Goal: Task Accomplishment & Management: Manage account settings

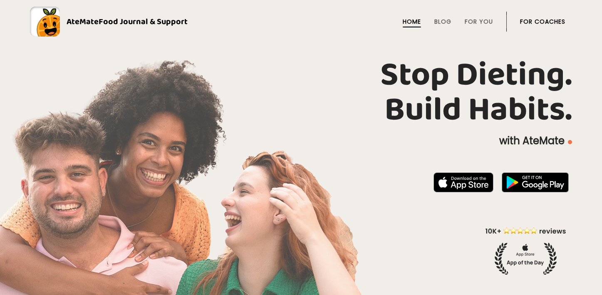
click at [532, 23] on link "For Coaches" at bounding box center [542, 21] width 45 height 7
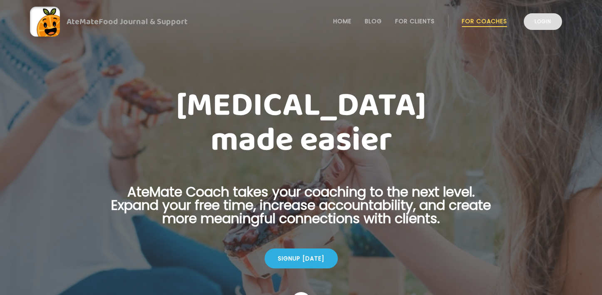
click at [553, 23] on link "Login" at bounding box center [543, 21] width 38 height 17
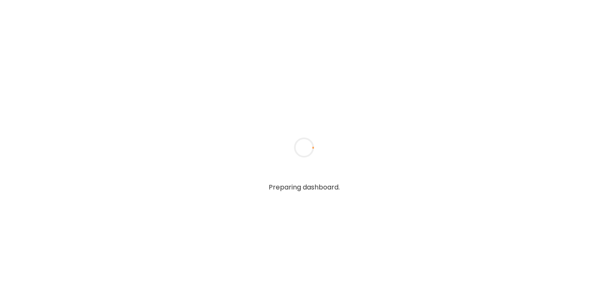
type input "**********"
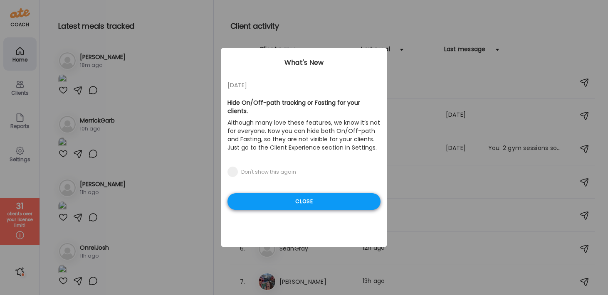
click at [285, 193] on div "Close" at bounding box center [304, 201] width 153 height 17
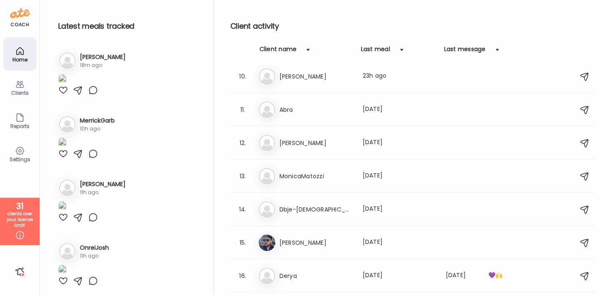
scroll to position [307, 0]
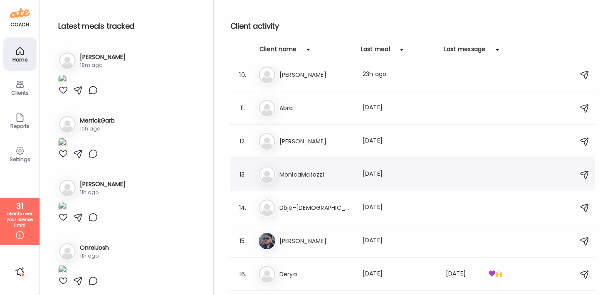
click at [327, 180] on div "Mo MonicaMatozzi Last meal: 2d ago" at bounding box center [414, 175] width 312 height 18
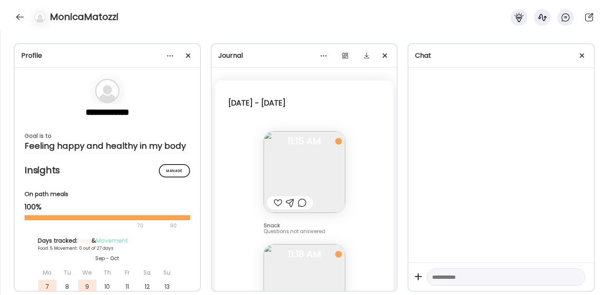
scroll to position [0, 0]
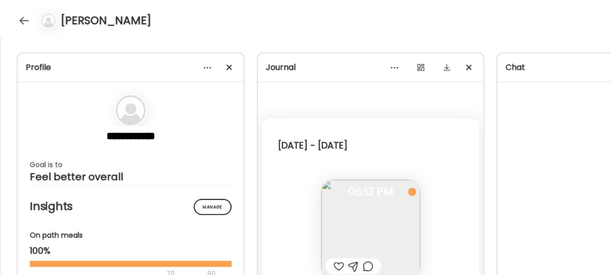
scroll to position [1269, 0]
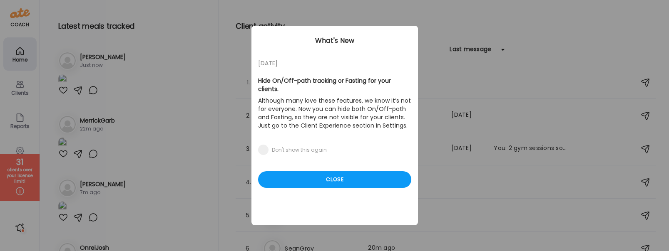
click at [348, 162] on div "[DATE] Hide On/Off-path tracking or Fasting for your clients. Although many lov…" at bounding box center [334, 126] width 166 height 200
click at [353, 171] on div "Close" at bounding box center [334, 179] width 153 height 17
